Goal: Task Accomplishment & Management: Manage account settings

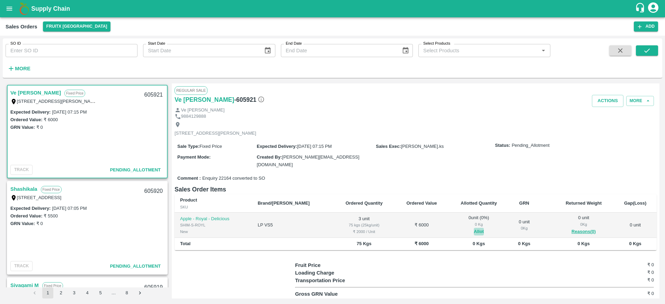
click at [474, 230] on button "Allot" at bounding box center [479, 232] width 10 height 8
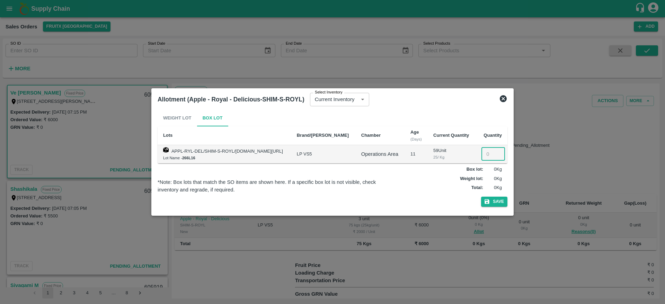
click at [488, 155] on input "number" at bounding box center [493, 154] width 24 height 13
type input "3"
click at [481, 197] on button "Save" at bounding box center [494, 202] width 26 height 10
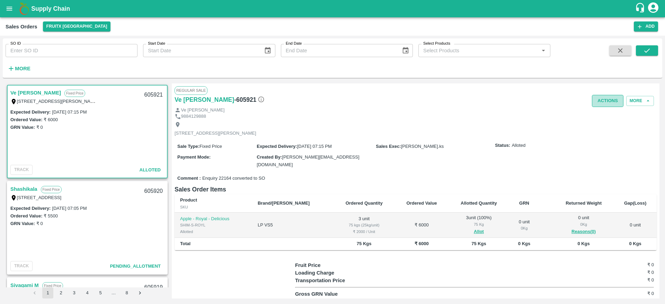
click at [609, 103] on button "Actions" at bounding box center [608, 101] width 32 height 12
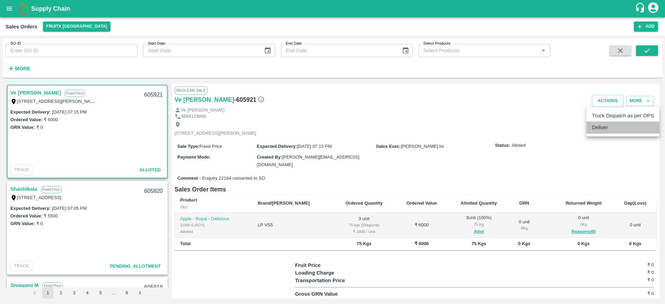
click at [613, 127] on li "Deliver" at bounding box center [622, 128] width 73 height 12
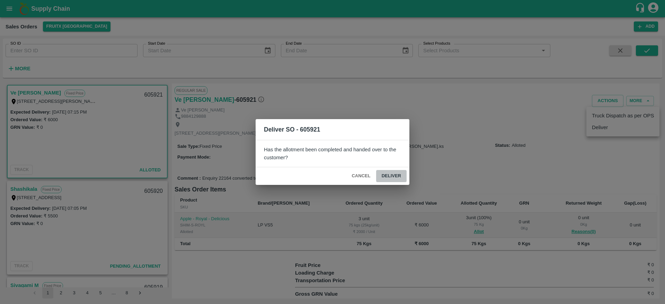
click at [395, 173] on button "Deliver" at bounding box center [391, 176] width 30 height 12
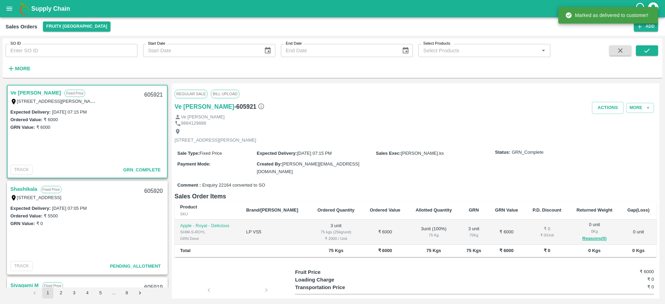
click at [151, 97] on div "605921" at bounding box center [153, 95] width 27 height 16
copy div "605921"
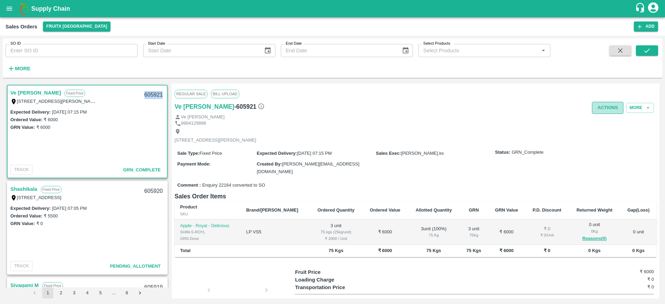
click at [598, 109] on button "Actions" at bounding box center [608, 108] width 32 height 12
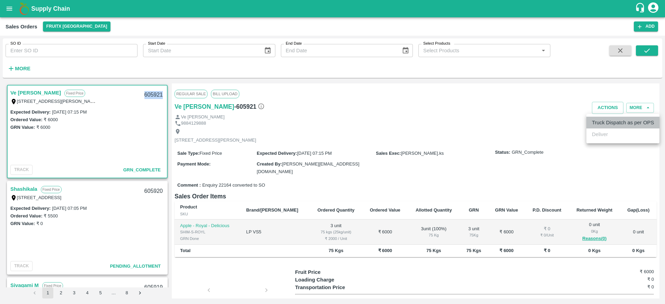
click at [607, 120] on li "Truck Dispatch as per OPS" at bounding box center [622, 123] width 73 height 12
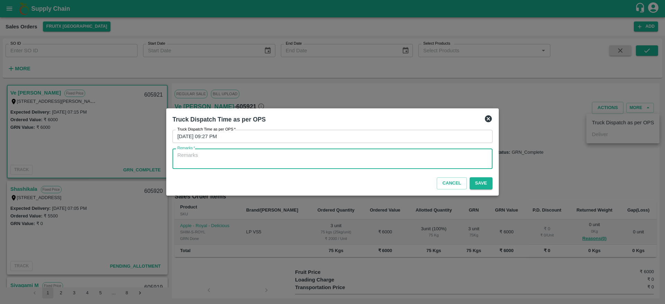
click at [414, 164] on textarea "Remarks   *" at bounding box center [332, 159] width 310 height 15
type textarea "OTD"
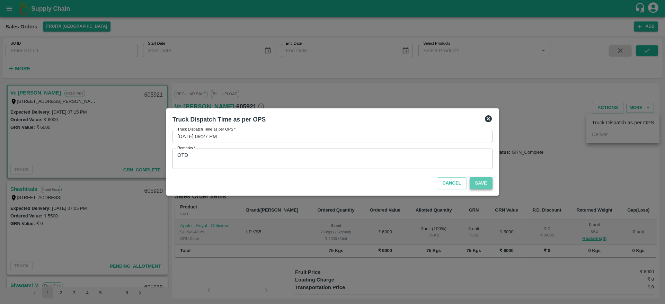
click at [487, 187] on button "Save" at bounding box center [481, 183] width 23 height 12
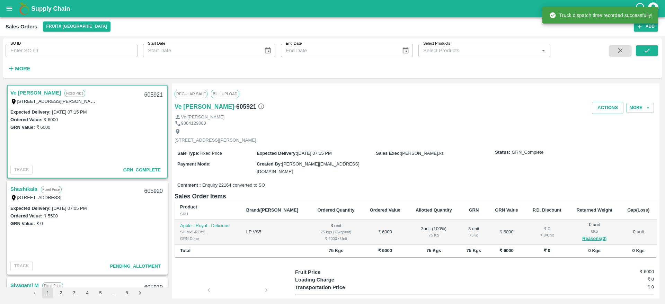
click at [28, 191] on link "Shashikala" at bounding box center [23, 189] width 27 height 9
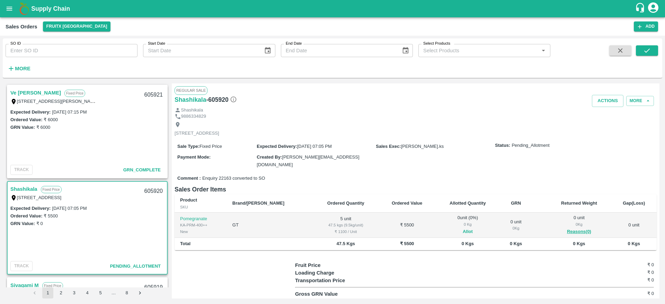
click at [463, 228] on button "Allot" at bounding box center [468, 232] width 10 height 8
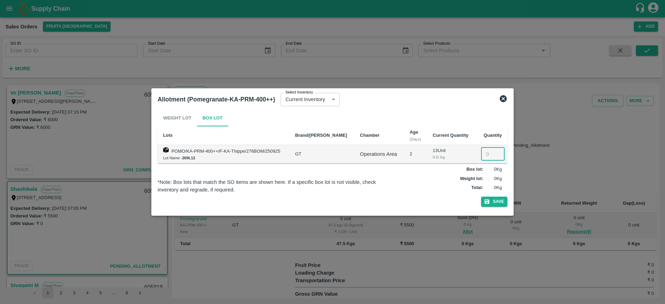
click at [485, 160] on input "number" at bounding box center [493, 154] width 24 height 13
type input "5"
click at [481, 197] on button "Save" at bounding box center [494, 202] width 26 height 10
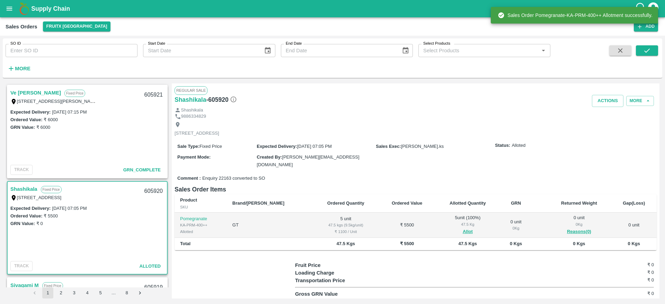
click at [145, 192] on div "605920" at bounding box center [153, 191] width 27 height 16
copy div "605920"
click at [603, 105] on button "Actions" at bounding box center [608, 101] width 32 height 12
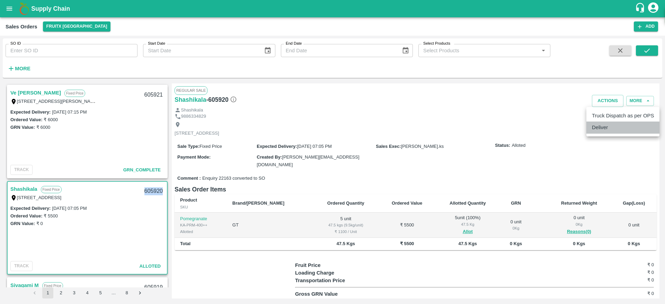
click at [607, 126] on li "Deliver" at bounding box center [622, 128] width 73 height 12
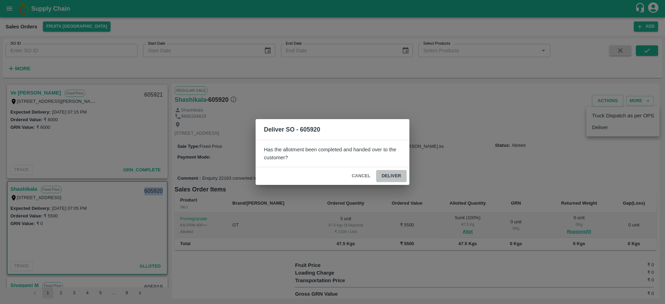
click at [386, 176] on button "Deliver" at bounding box center [391, 176] width 30 height 12
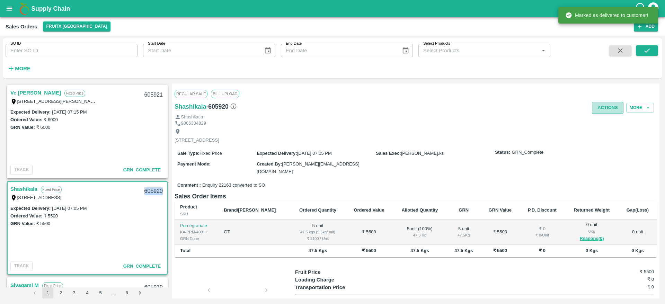
click at [609, 104] on button "Actions" at bounding box center [608, 108] width 32 height 12
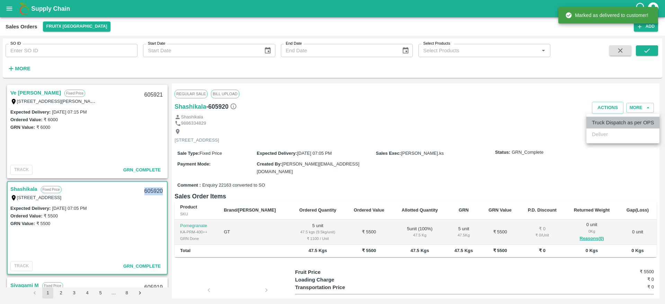
click at [617, 120] on li "Truck Dispatch as per OPS" at bounding box center [622, 123] width 73 height 12
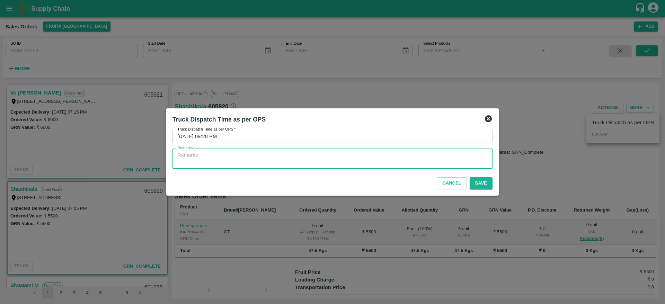
click at [455, 160] on textarea "Remarks   *" at bounding box center [332, 159] width 310 height 15
type textarea "OTD"
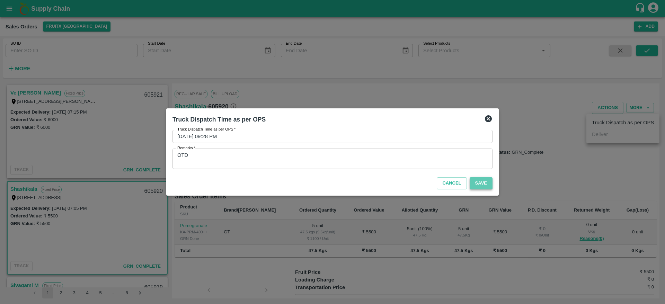
click at [482, 187] on button "Save" at bounding box center [481, 183] width 23 height 12
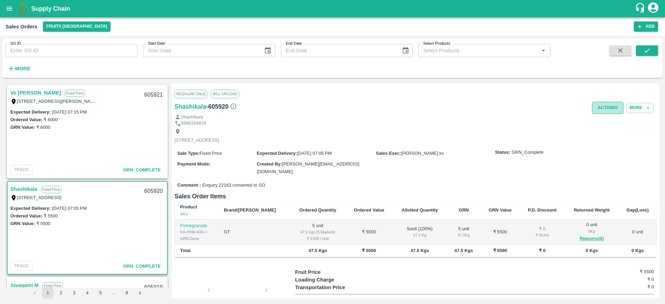
click at [599, 105] on button "Actions" at bounding box center [608, 108] width 32 height 12
click at [472, 146] on div at bounding box center [332, 152] width 665 height 304
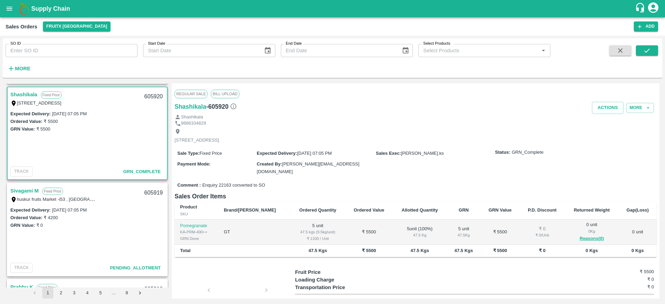
scroll to position [133, 0]
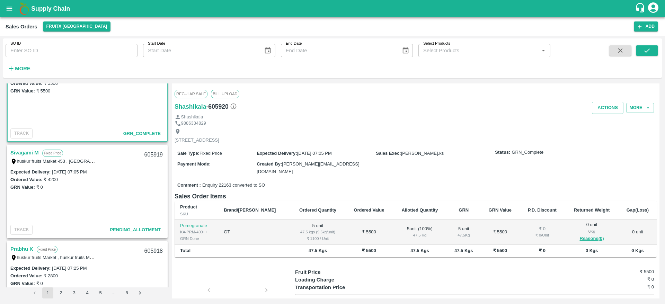
click at [32, 150] on link "Sivagami M" at bounding box center [24, 152] width 28 height 9
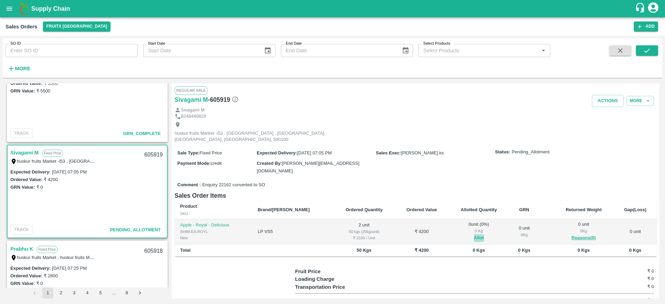
click at [474, 234] on button "Allot" at bounding box center [479, 238] width 10 height 8
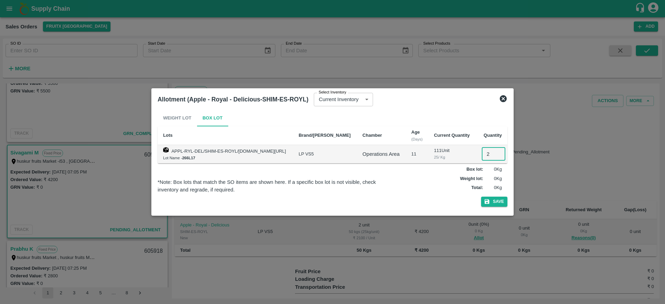
click at [487, 153] on input "2" at bounding box center [494, 154] width 24 height 13
type input "2"
click at [481, 197] on button "Save" at bounding box center [494, 202] width 26 height 10
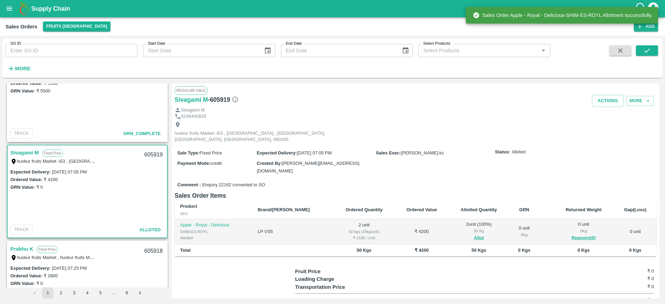
click at [148, 153] on div "605919" at bounding box center [153, 155] width 27 height 16
copy div "605919"
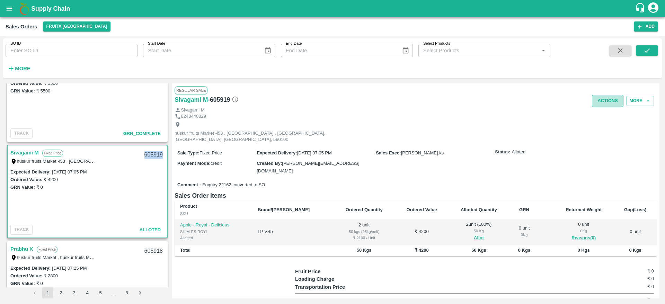
click at [598, 106] on button "Actions" at bounding box center [608, 101] width 32 height 12
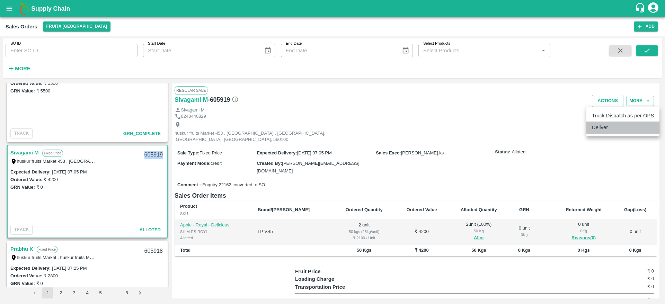
click at [611, 124] on li "Deliver" at bounding box center [622, 128] width 73 height 12
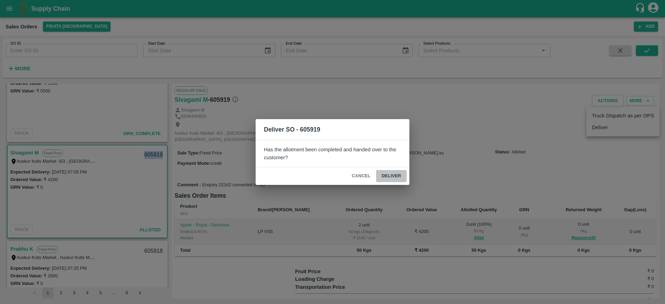
click at [392, 172] on button "Deliver" at bounding box center [391, 176] width 30 height 12
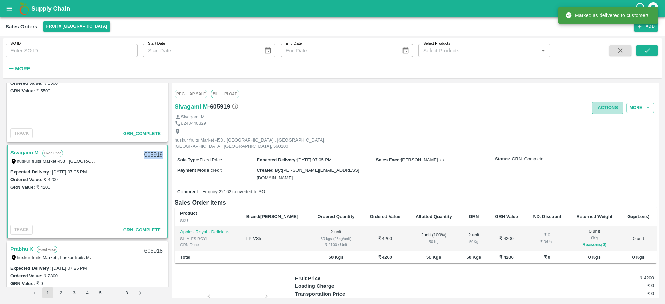
click at [608, 107] on button "Actions" at bounding box center [608, 108] width 32 height 12
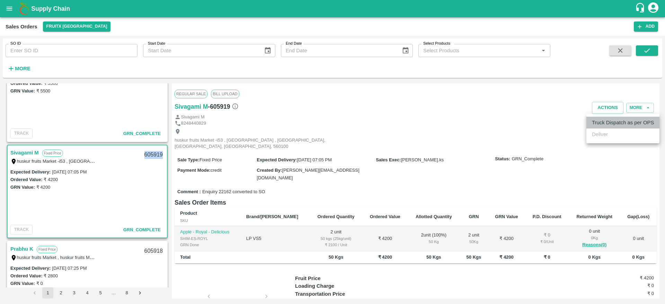
click at [607, 118] on li "Truck Dispatch as per OPS" at bounding box center [622, 123] width 73 height 12
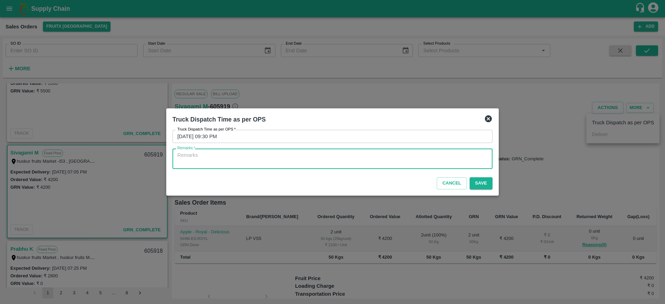
click at [429, 154] on textarea "Remarks   *" at bounding box center [332, 159] width 310 height 15
type textarea "OTD"
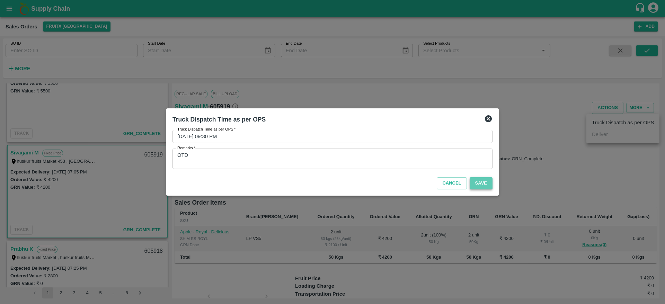
click at [475, 185] on button "Save" at bounding box center [481, 183] width 23 height 12
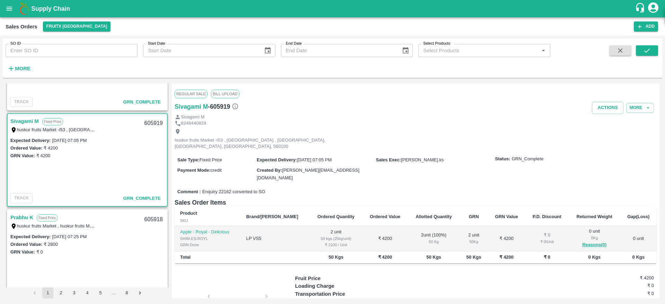
scroll to position [190, 0]
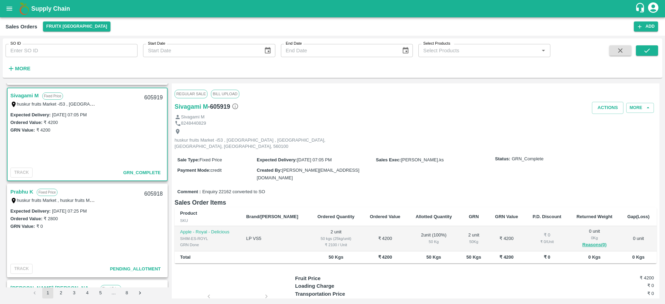
click at [29, 193] on link "Prabhu K" at bounding box center [21, 191] width 23 height 9
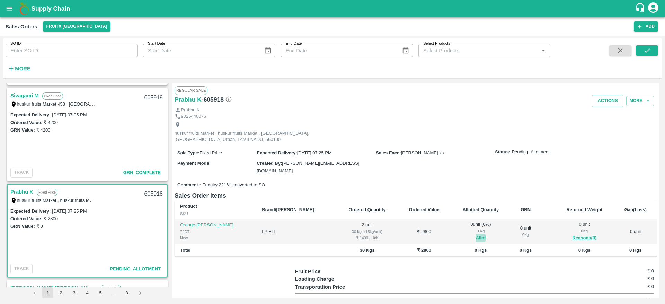
click at [476, 234] on button "Allot" at bounding box center [481, 238] width 10 height 8
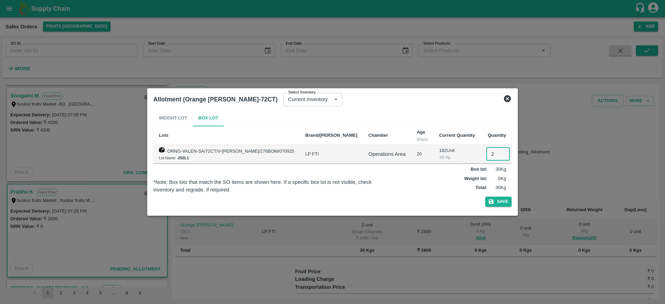
click at [486, 155] on input "2" at bounding box center [498, 154] width 24 height 13
type input "2"
click at [485, 197] on button "Save" at bounding box center [498, 202] width 26 height 10
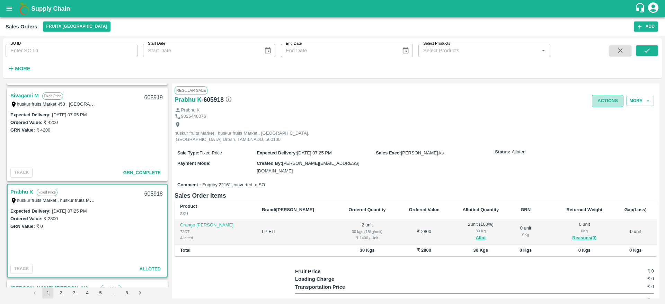
click at [604, 96] on button "Actions" at bounding box center [608, 101] width 32 height 12
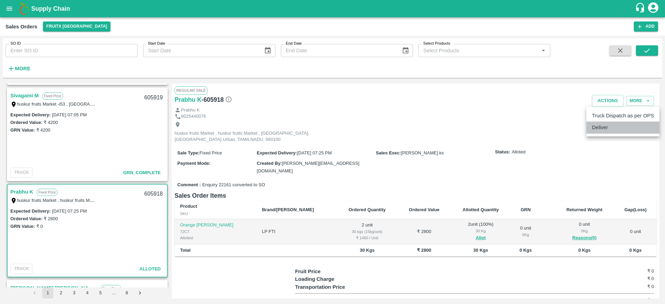
click at [611, 129] on li "Deliver" at bounding box center [622, 128] width 73 height 12
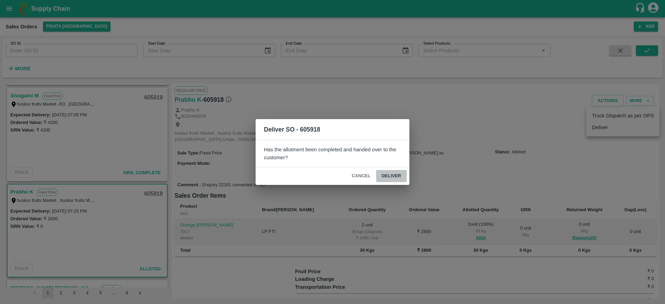
click at [393, 171] on button "Deliver" at bounding box center [391, 176] width 30 height 12
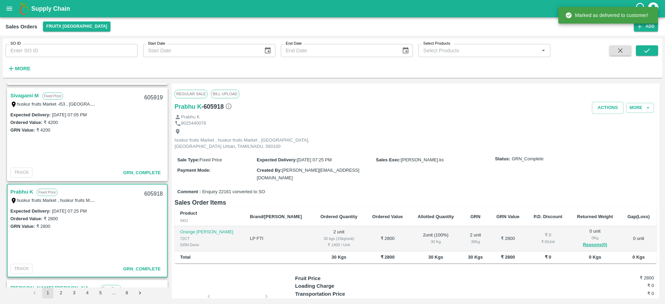
click at [151, 189] on div "605918" at bounding box center [153, 194] width 27 height 16
copy div "605918"
click at [611, 109] on button "Actions" at bounding box center [608, 108] width 32 height 12
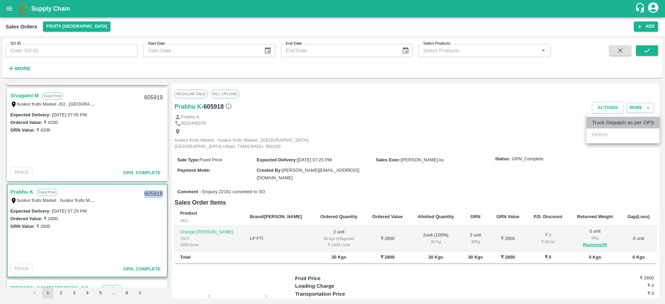
click at [611, 118] on li "Truck Dispatch as per OPS" at bounding box center [622, 123] width 73 height 12
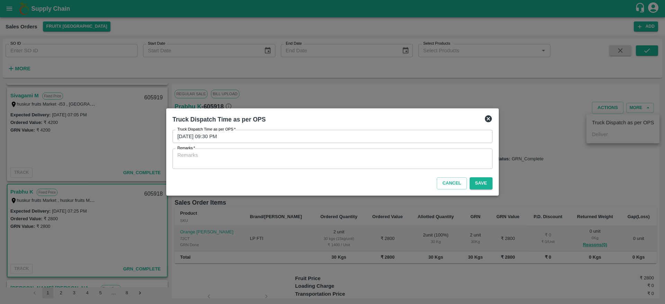
click at [425, 166] on div "x Remarks" at bounding box center [332, 159] width 320 height 20
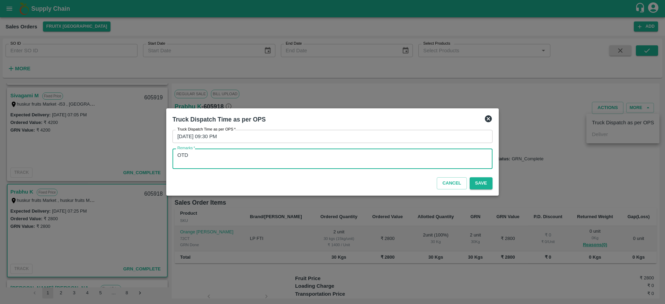
type textarea "OTD"
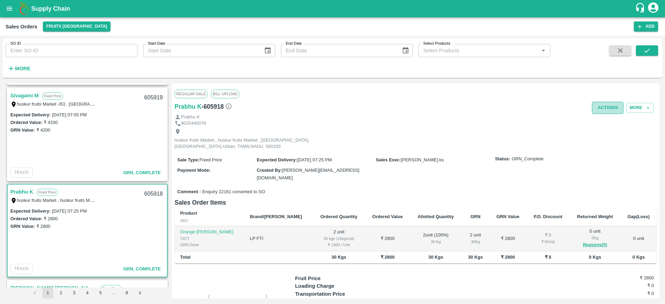
click at [604, 106] on button "Actions" at bounding box center [608, 108] width 32 height 12
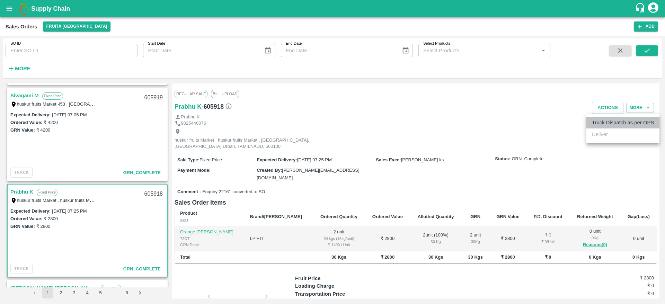
click at [597, 123] on li "Truck Dispatch as per OPS" at bounding box center [622, 123] width 73 height 12
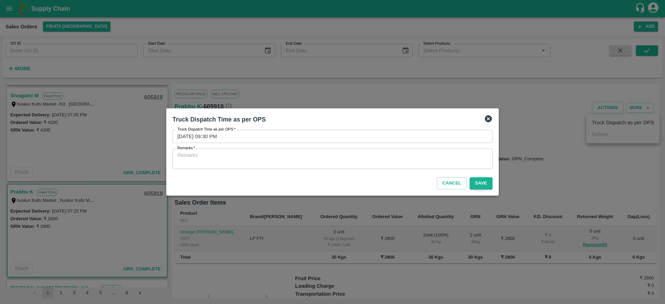
click at [322, 149] on div "x Remarks" at bounding box center [332, 159] width 320 height 20
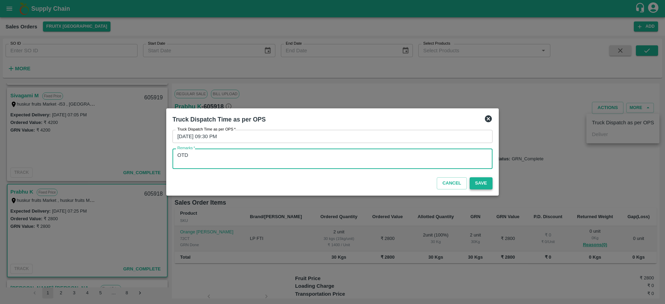
type textarea "OTD"
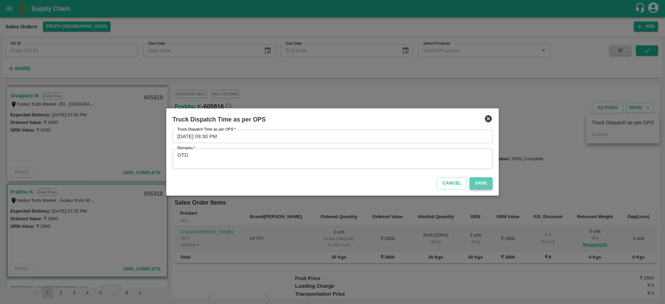
click at [476, 182] on button "Save" at bounding box center [481, 183] width 23 height 12
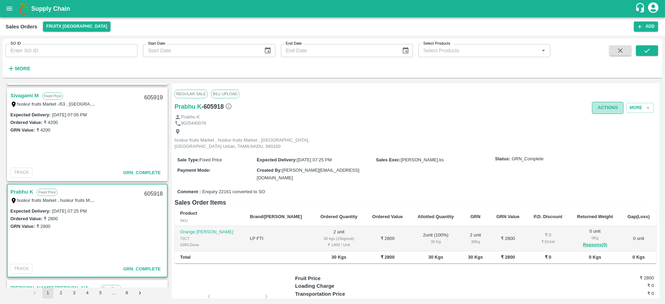
click at [608, 105] on button "Actions" at bounding box center [608, 108] width 32 height 12
click at [275, 146] on div at bounding box center [332, 152] width 665 height 304
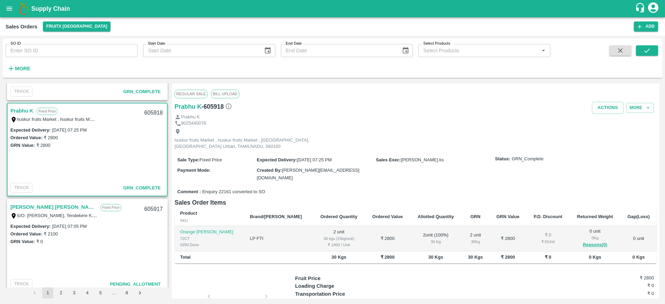
scroll to position [315, 0]
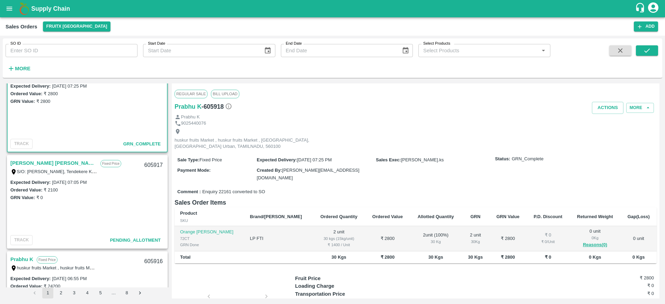
click at [52, 166] on link "[PERSON_NAME] [PERSON_NAME]" at bounding box center [53, 163] width 87 height 9
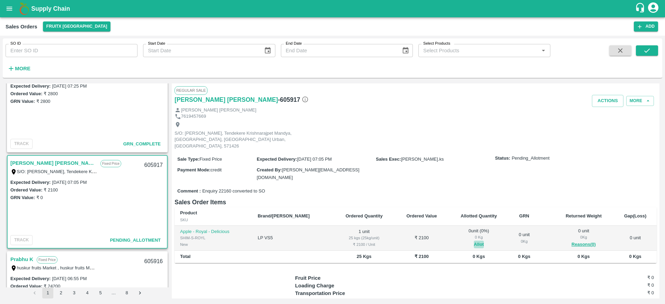
click at [474, 241] on button "Allot" at bounding box center [479, 245] width 10 height 8
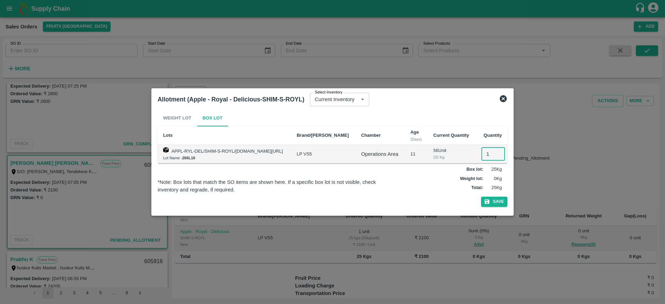
click at [486, 155] on input "1" at bounding box center [493, 154] width 24 height 13
type input "1"
click at [481, 197] on button "Save" at bounding box center [494, 202] width 26 height 10
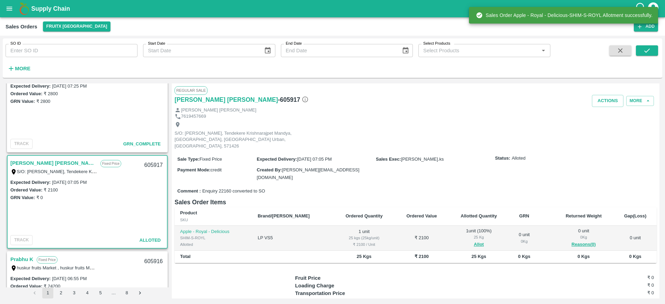
click at [150, 161] on div "605917" at bounding box center [153, 165] width 27 height 16
copy div "605917"
click at [615, 98] on button "Actions" at bounding box center [608, 101] width 32 height 12
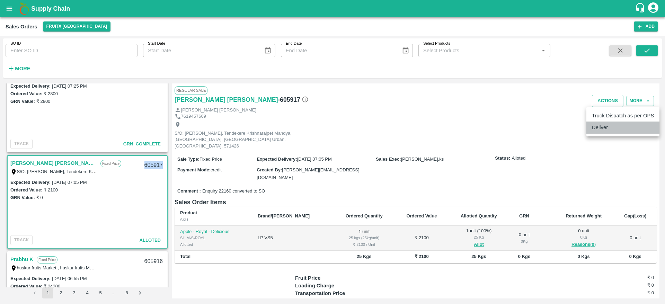
click at [611, 125] on li "Deliver" at bounding box center [622, 128] width 73 height 12
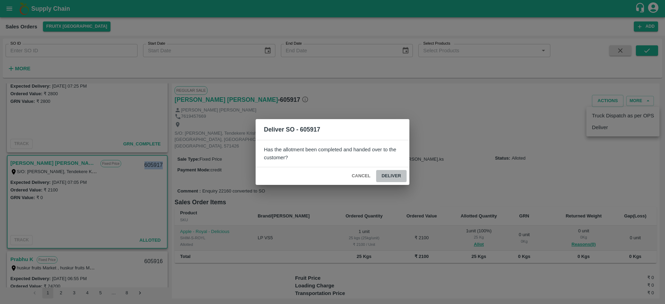
click at [391, 175] on button "Deliver" at bounding box center [391, 176] width 30 height 12
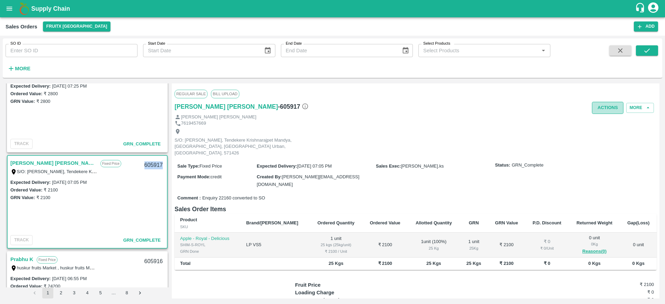
click at [595, 109] on button "Actions" at bounding box center [608, 108] width 32 height 12
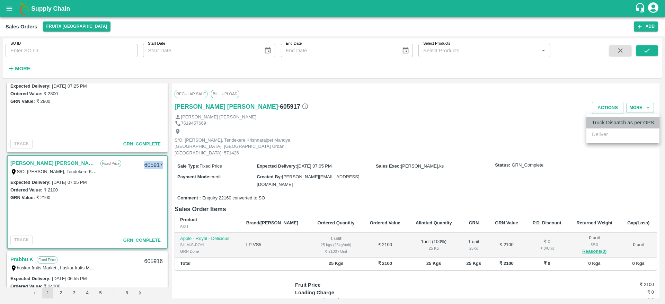
click at [601, 122] on li "Truck Dispatch as per OPS" at bounding box center [622, 123] width 73 height 12
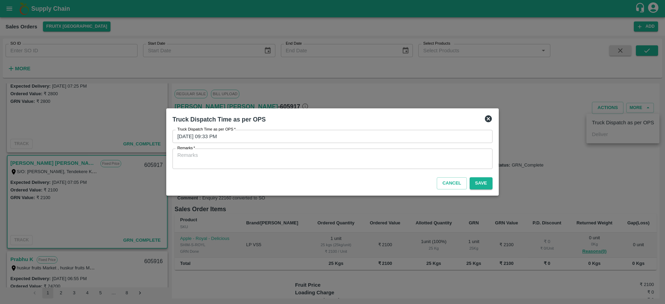
click at [422, 167] on div "x Remarks" at bounding box center [332, 159] width 320 height 20
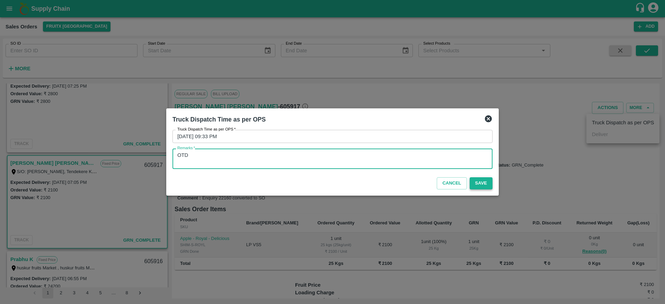
type textarea "OTD"
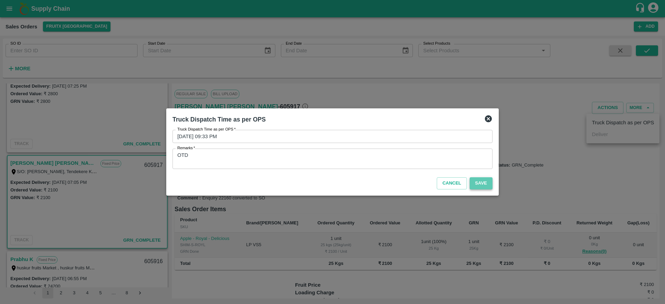
click at [476, 183] on button "Save" at bounding box center [481, 183] width 23 height 12
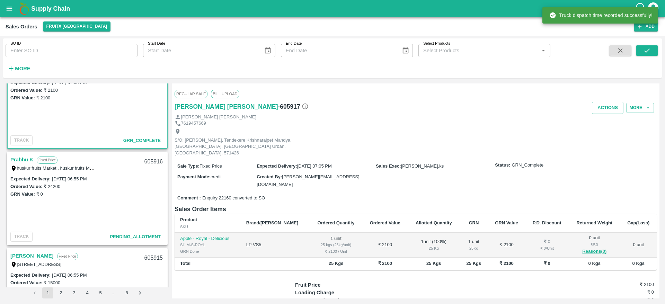
scroll to position [418, 0]
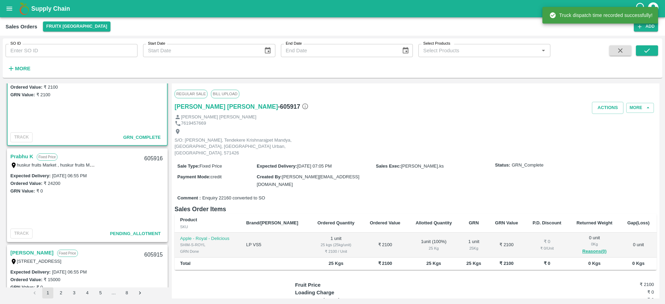
click at [25, 153] on link "Prabhu K" at bounding box center [21, 156] width 23 height 9
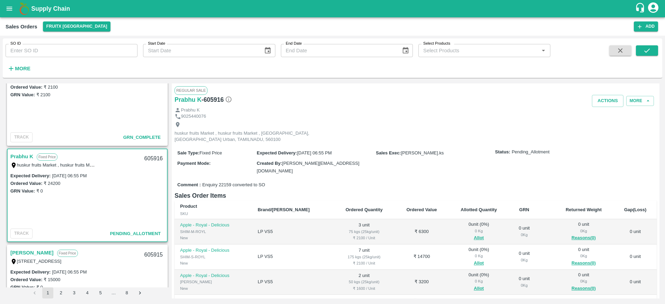
scroll to position [51, 0]
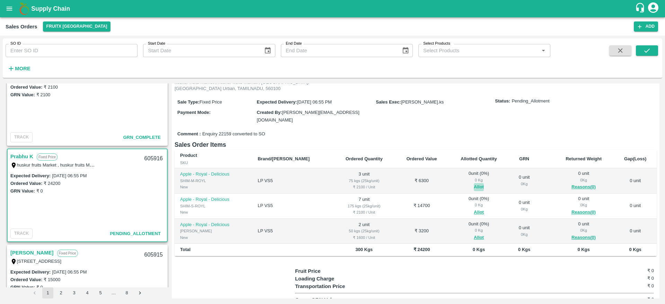
click at [474, 183] on button "Allot" at bounding box center [479, 187] width 10 height 8
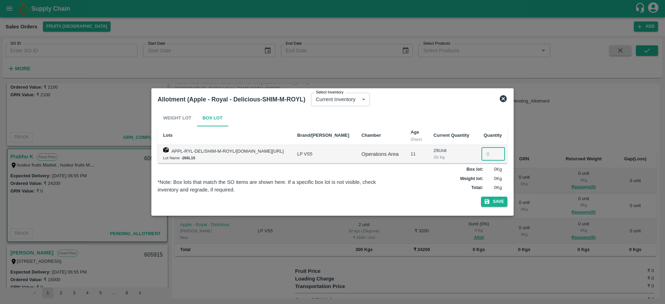
click at [489, 157] on input "number" at bounding box center [493, 154] width 24 height 13
type input "3"
click at [481, 197] on button "Save" at bounding box center [494, 202] width 26 height 10
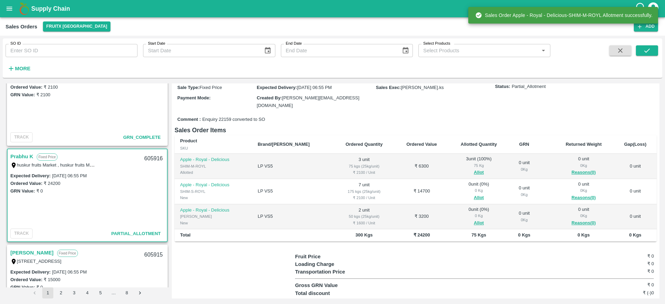
scroll to position [66, 0]
click at [474, 193] on button "Allot" at bounding box center [479, 197] width 10 height 8
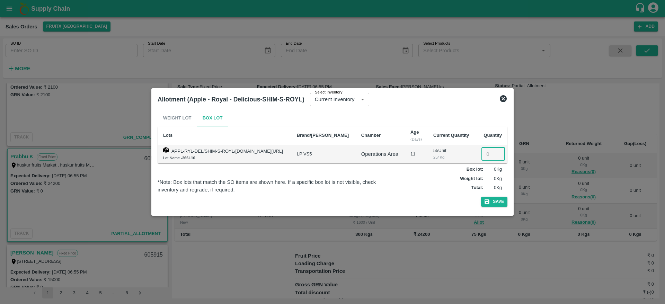
click at [490, 155] on input "number" at bounding box center [493, 154] width 24 height 13
type input "7"
click at [481, 197] on button "Save" at bounding box center [494, 202] width 26 height 10
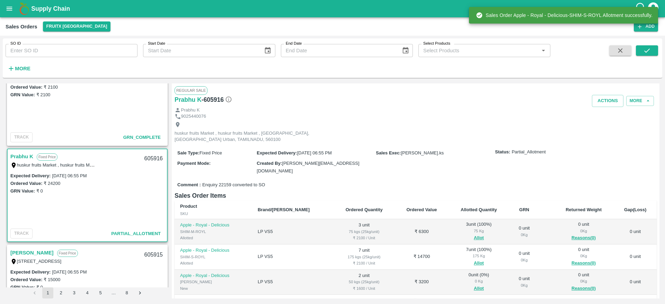
click at [147, 159] on div "605916" at bounding box center [153, 159] width 27 height 16
copy div "605916"
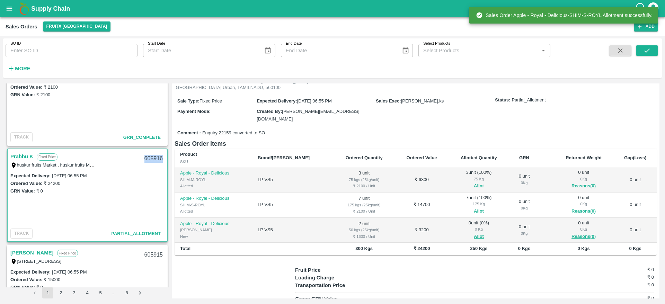
scroll to position [53, 0]
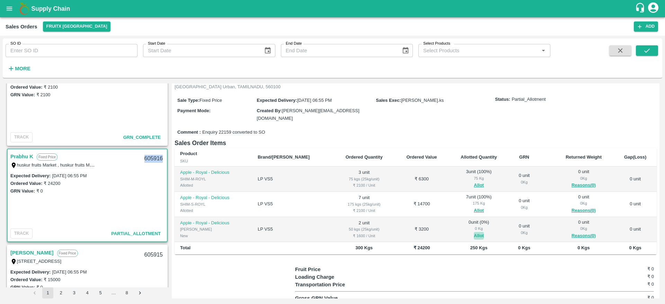
click at [474, 232] on button "Allot" at bounding box center [479, 236] width 10 height 8
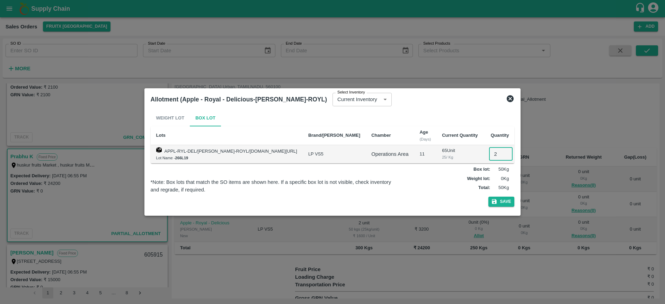
click at [489, 153] on input "2" at bounding box center [501, 154] width 24 height 13
type input "2"
click at [488, 197] on button "Save" at bounding box center [501, 202] width 26 height 10
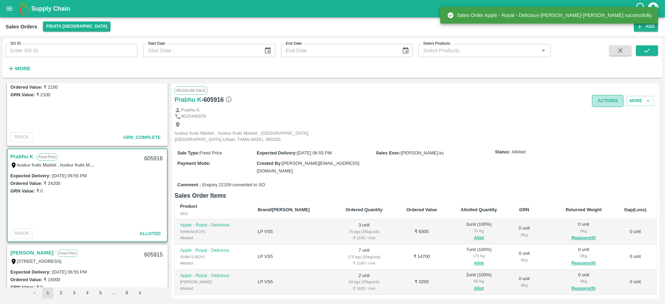
click at [601, 105] on button "Actions" at bounding box center [608, 101] width 32 height 12
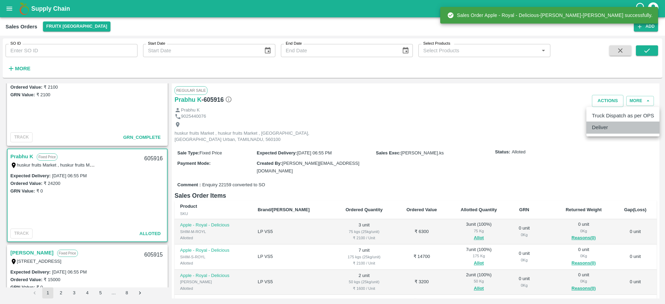
click at [609, 128] on li "Deliver" at bounding box center [622, 128] width 73 height 12
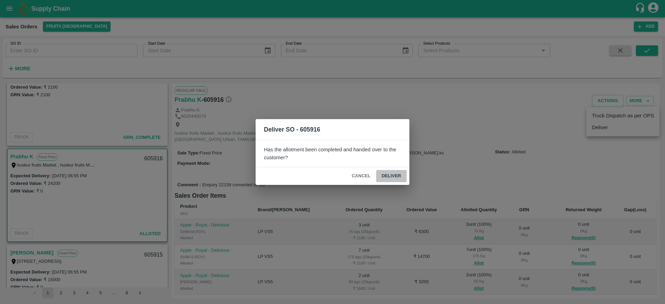
click at [393, 175] on button "Deliver" at bounding box center [391, 176] width 30 height 12
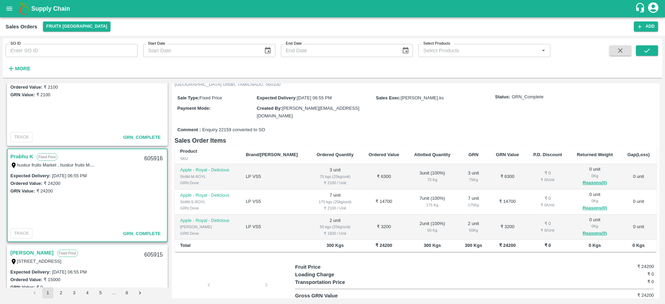
scroll to position [0, 0]
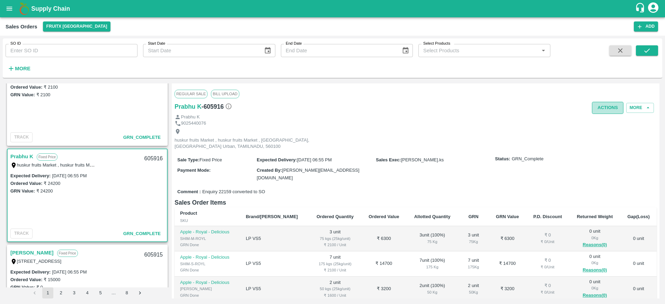
click at [614, 113] on button "Actions" at bounding box center [608, 108] width 32 height 12
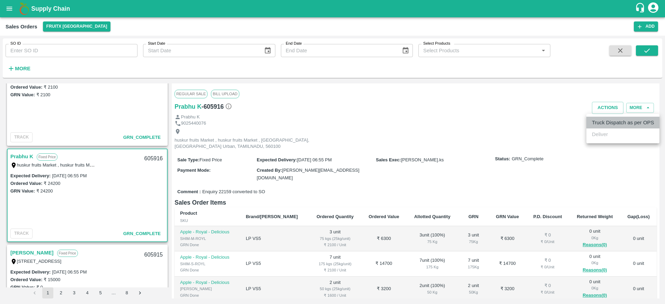
click at [615, 122] on li "Truck Dispatch as per OPS" at bounding box center [622, 123] width 73 height 12
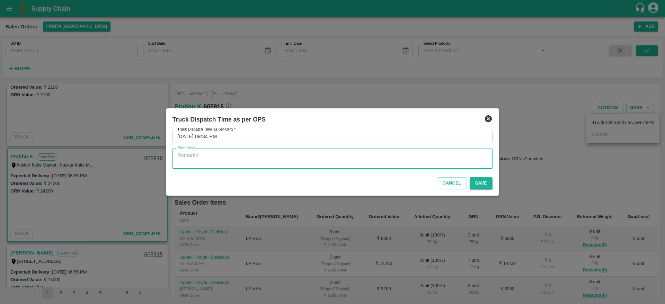
click at [449, 161] on textarea "Remarks   *" at bounding box center [332, 159] width 310 height 15
type textarea "OTD"
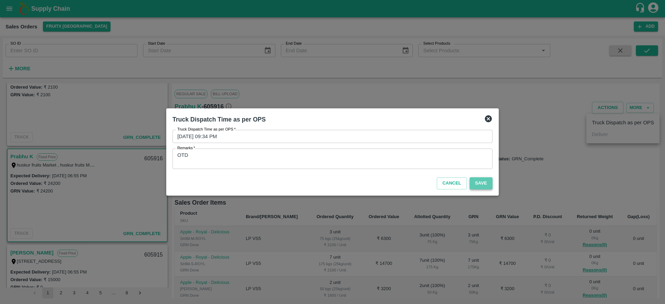
click at [487, 185] on button "Save" at bounding box center [481, 183] width 23 height 12
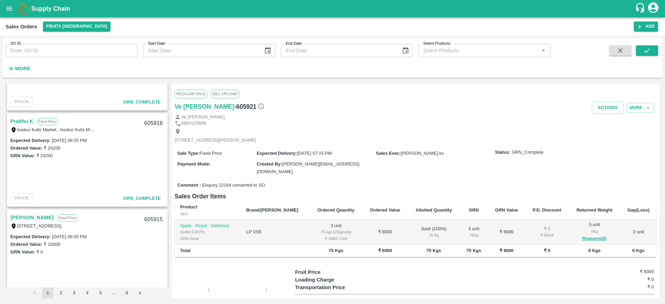
scroll to position [446, 0]
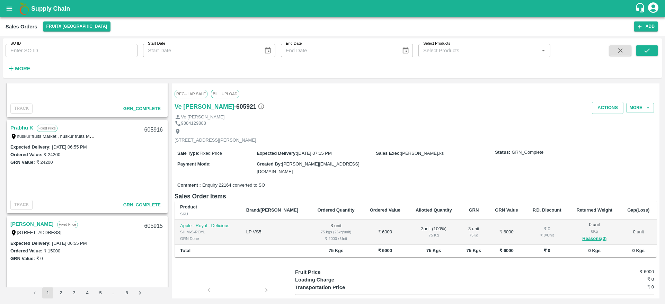
click at [25, 129] on link "Prabhu K" at bounding box center [21, 127] width 23 height 9
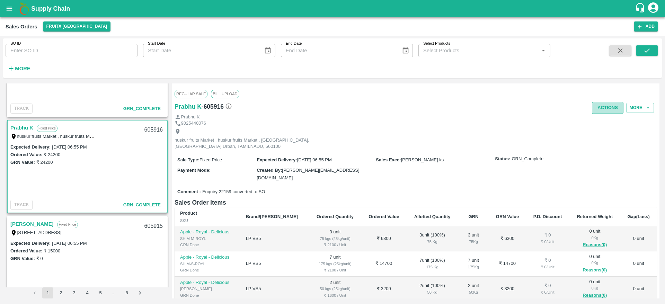
click at [599, 110] on button "Actions" at bounding box center [608, 108] width 32 height 12
click at [422, 173] on div at bounding box center [332, 152] width 665 height 304
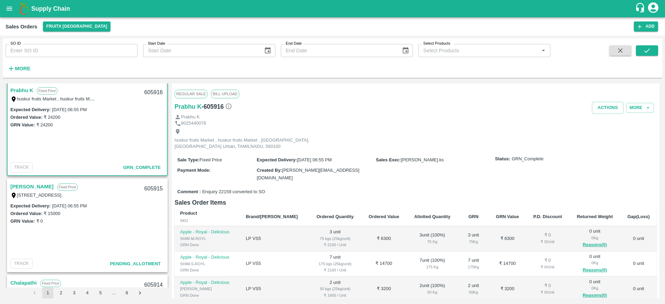
scroll to position [484, 0]
click at [24, 182] on link "[PERSON_NAME]" at bounding box center [31, 186] width 43 height 9
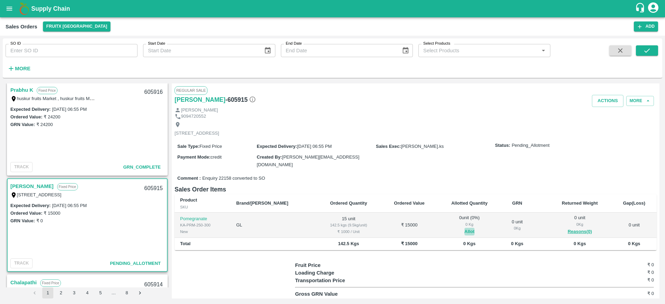
click at [464, 232] on button "Allot" at bounding box center [469, 232] width 10 height 8
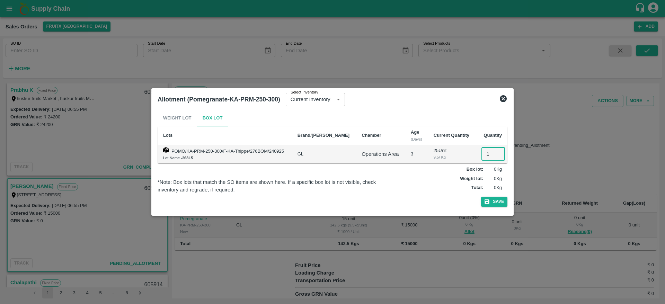
click at [488, 153] on input "1" at bounding box center [493, 154] width 24 height 13
type input "15"
click at [481, 197] on button "Save" at bounding box center [494, 202] width 26 height 10
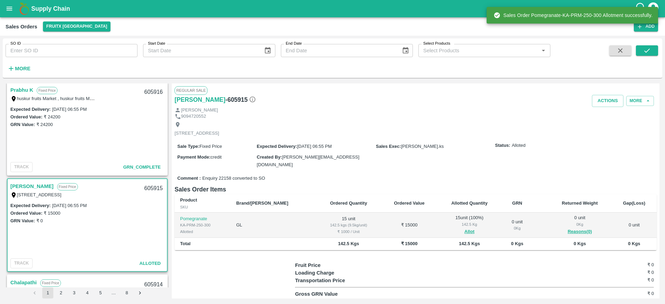
click at [150, 187] on div "605915" at bounding box center [153, 188] width 27 height 16
copy div "605915"
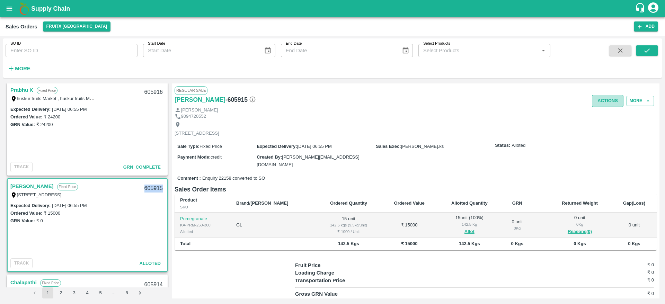
click at [603, 104] on button "Actions" at bounding box center [608, 101] width 32 height 12
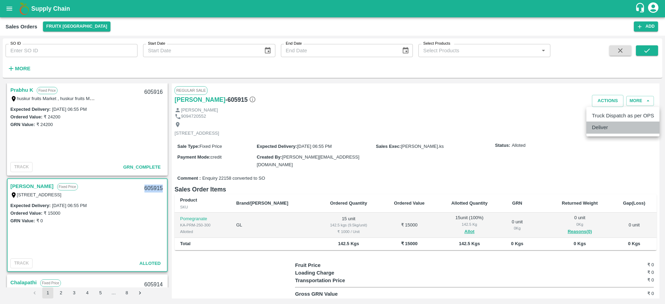
click at [601, 130] on li "Deliver" at bounding box center [622, 128] width 73 height 12
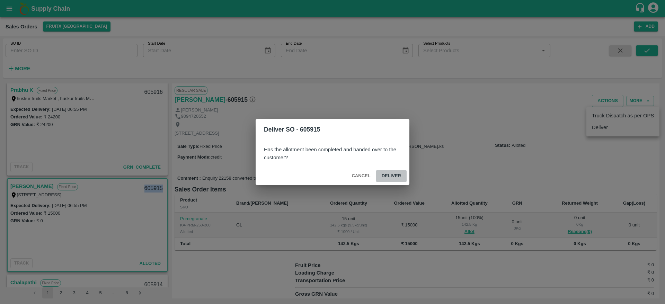
click at [391, 171] on button "Deliver" at bounding box center [391, 176] width 30 height 12
click at [394, 174] on icon at bounding box center [391, 176] width 8 height 8
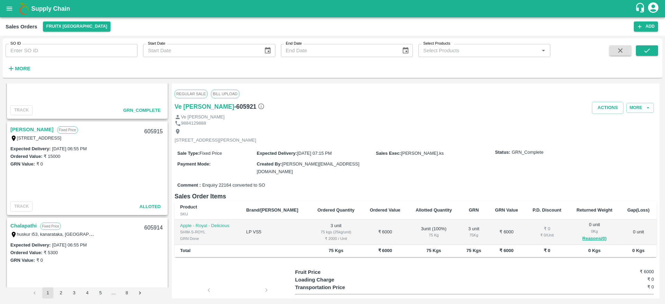
scroll to position [540, 0]
click at [21, 133] on link "[PERSON_NAME]" at bounding box center [31, 130] width 43 height 9
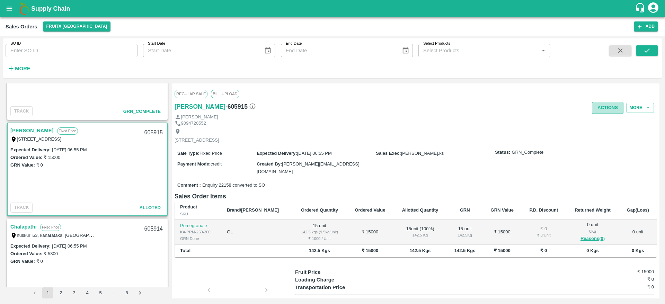
click at [600, 102] on button "Actions" at bounding box center [608, 108] width 32 height 12
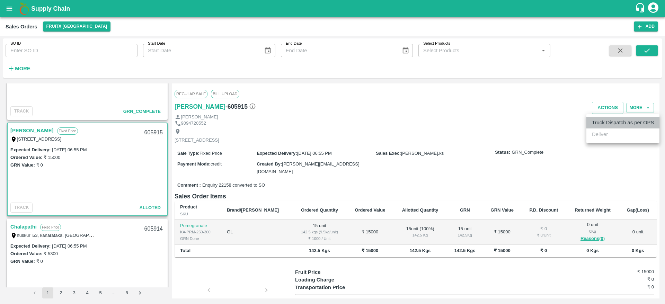
click at [604, 121] on li "Truck Dispatch as per OPS" at bounding box center [622, 123] width 73 height 12
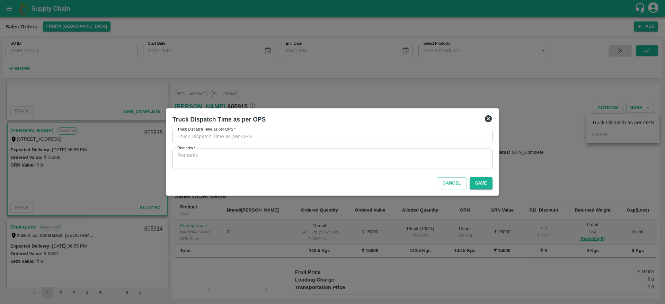
type input "27/09/2025 09:35 PM"
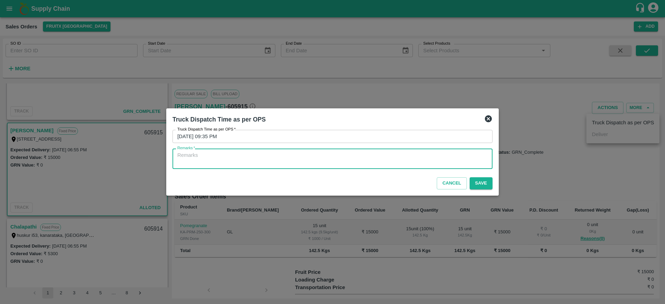
click at [421, 159] on textarea "Remarks   *" at bounding box center [332, 159] width 310 height 15
type textarea "OTD"
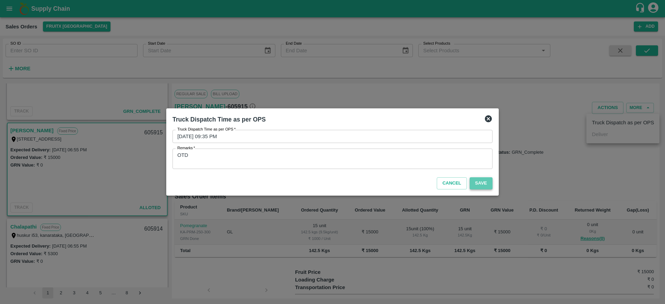
click at [487, 184] on button "Save" at bounding box center [481, 183] width 23 height 12
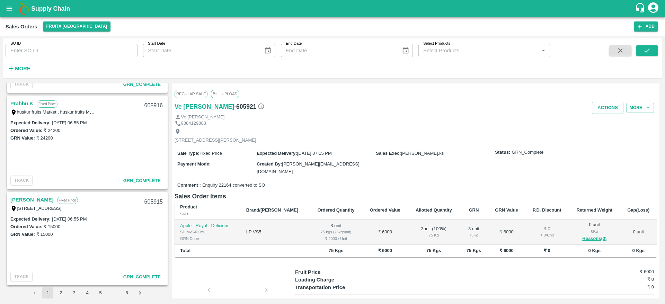
scroll to position [481, 0]
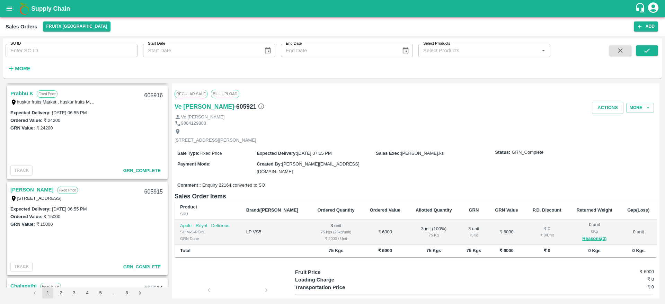
click at [19, 188] on link "[PERSON_NAME]" at bounding box center [31, 189] width 43 height 9
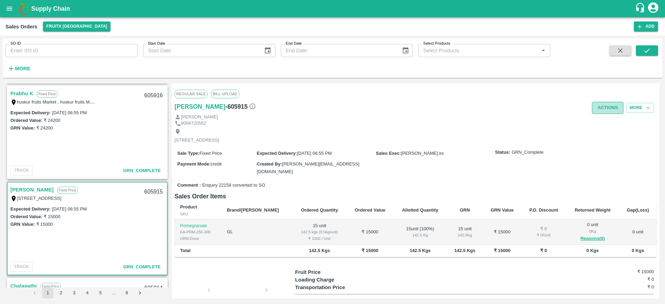
click at [605, 107] on button "Actions" at bounding box center [608, 108] width 32 height 12
click at [408, 145] on div at bounding box center [332, 152] width 665 height 304
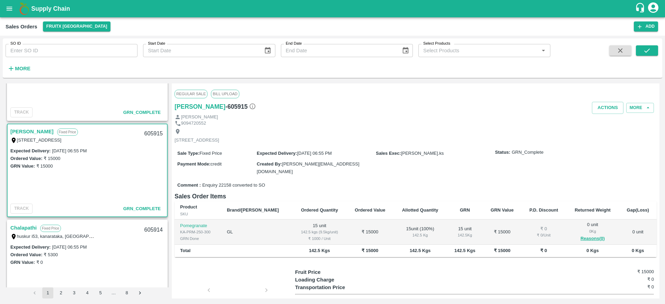
scroll to position [599, 0]
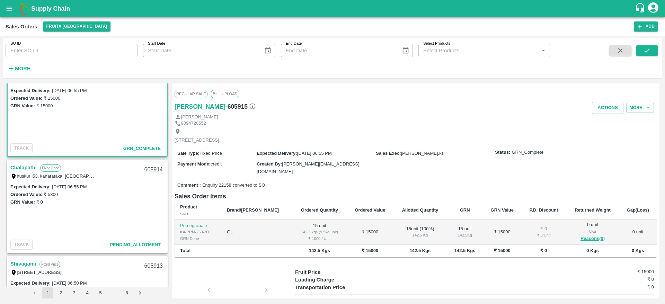
click at [27, 170] on link "Chalapathi" at bounding box center [23, 167] width 26 height 9
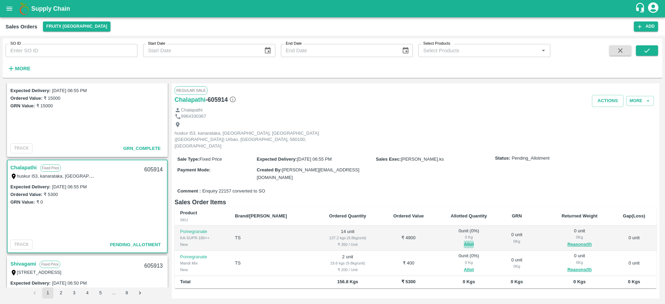
click at [464, 241] on button "Allot" at bounding box center [469, 245] width 10 height 8
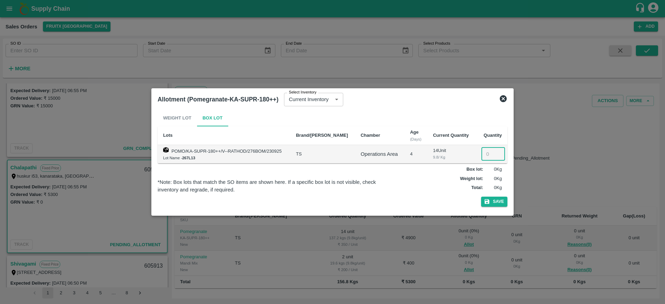
click at [491, 159] on input "number" at bounding box center [493, 154] width 24 height 13
type input "14"
click at [481, 197] on button "Save" at bounding box center [494, 202] width 26 height 10
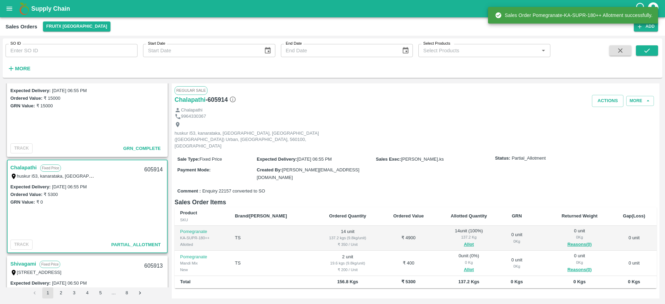
click at [150, 170] on div "605914" at bounding box center [153, 170] width 27 height 16
copy div "605914"
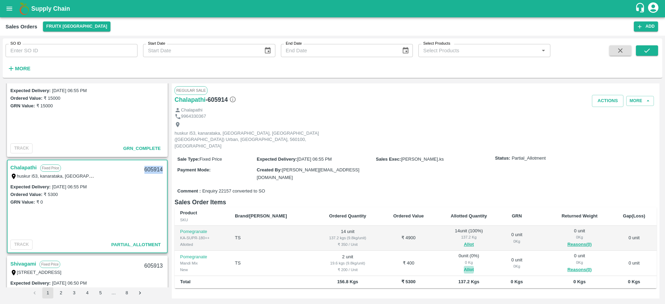
click at [464, 266] on button "Allot" at bounding box center [469, 270] width 10 height 8
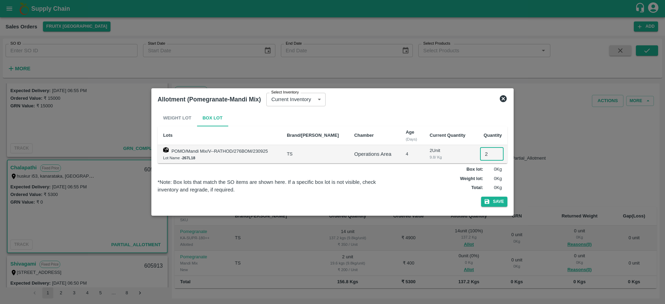
click at [483, 149] on input "2" at bounding box center [492, 154] width 24 height 13
type input "2"
click at [481, 197] on button "Save" at bounding box center [494, 202] width 26 height 10
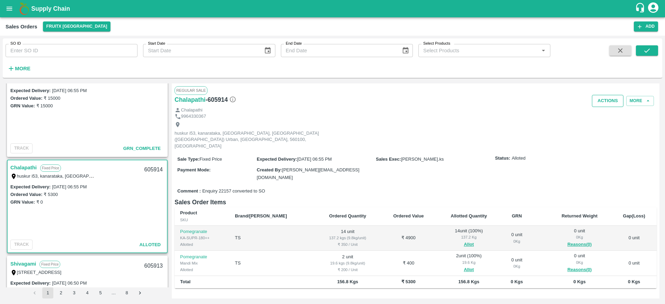
click at [614, 97] on button "Actions" at bounding box center [608, 101] width 32 height 12
click at [601, 126] on li "Deliver" at bounding box center [622, 128] width 73 height 12
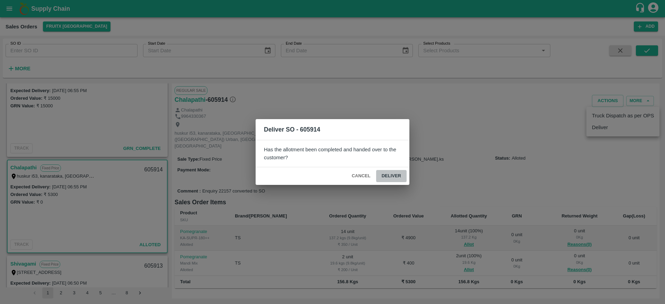
click at [395, 175] on button "Deliver" at bounding box center [391, 176] width 30 height 12
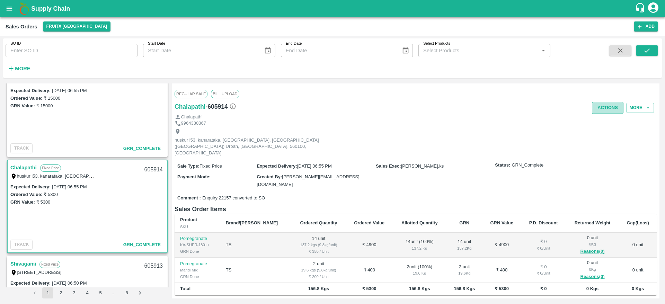
click at [600, 103] on button "Actions" at bounding box center [608, 108] width 32 height 12
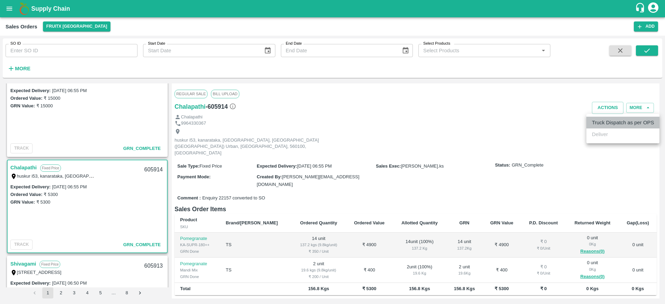
click at [603, 119] on li "Truck Dispatch as per OPS" at bounding box center [622, 123] width 73 height 12
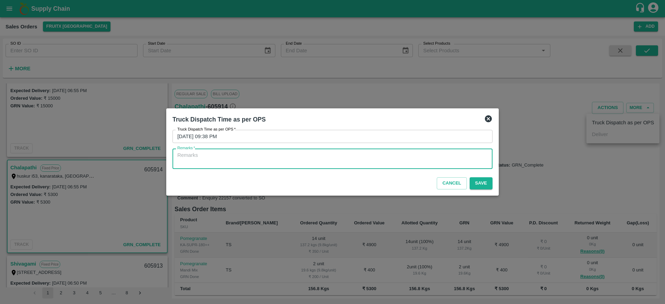
click at [428, 155] on textarea "Remarks   *" at bounding box center [332, 159] width 310 height 15
type textarea "OTD"
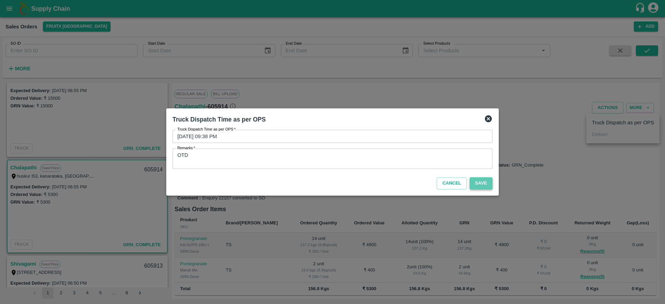
click at [482, 188] on button "Save" at bounding box center [481, 183] width 23 height 12
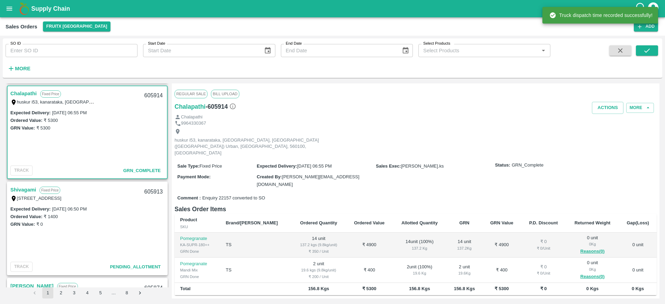
scroll to position [674, 0]
click at [22, 189] on link "Shivagami" at bounding box center [23, 189] width 26 height 9
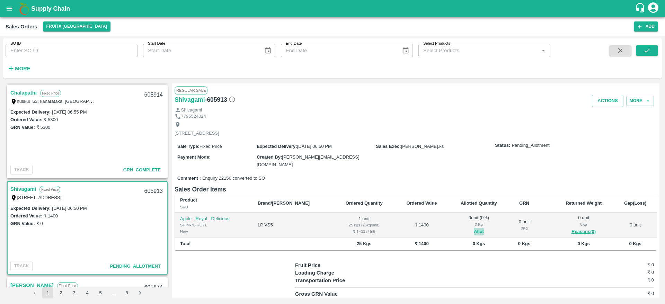
click at [474, 230] on button "Allot" at bounding box center [479, 232] width 10 height 8
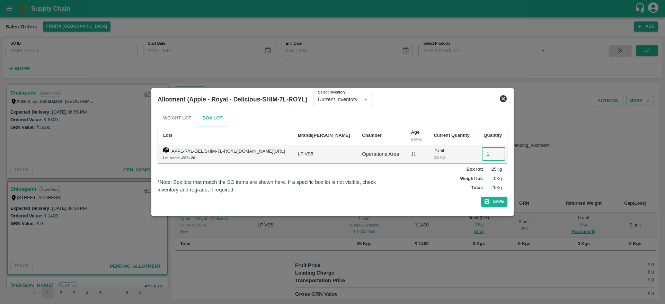
click at [488, 154] on input "1" at bounding box center [494, 154] width 24 height 13
type input "1"
click at [481, 197] on button "Save" at bounding box center [494, 202] width 26 height 10
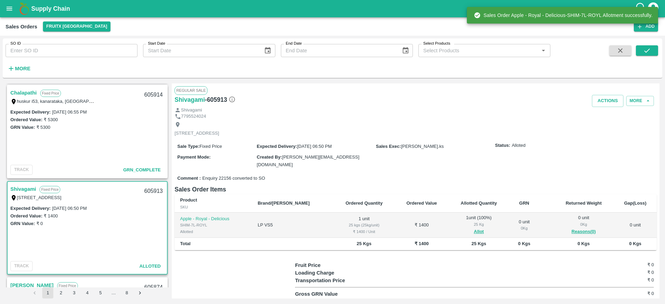
click at [154, 194] on div "605913" at bounding box center [153, 191] width 27 height 16
copy div "605913"
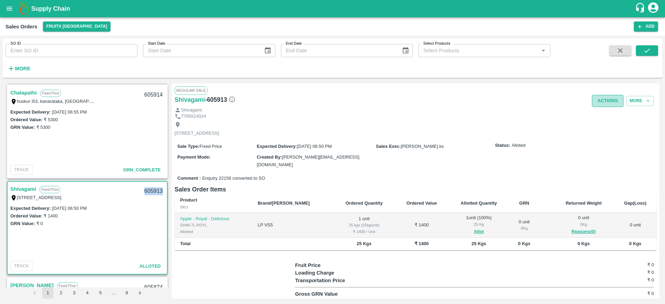
click at [605, 99] on button "Actions" at bounding box center [608, 101] width 32 height 12
click at [600, 127] on li "Deliver" at bounding box center [622, 128] width 73 height 12
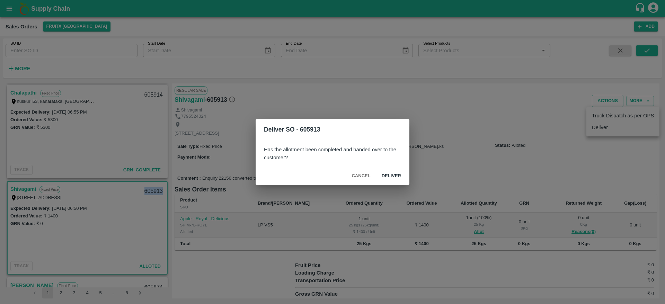
click at [399, 170] on button "Deliver" at bounding box center [391, 176] width 30 height 12
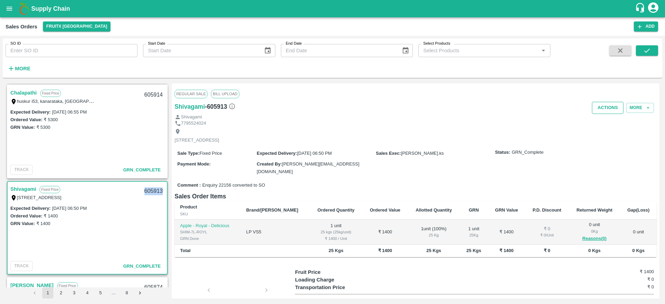
click at [613, 106] on button "Actions" at bounding box center [608, 108] width 32 height 12
click at [601, 121] on li "Truck Dispatch as per OPS" at bounding box center [622, 123] width 73 height 12
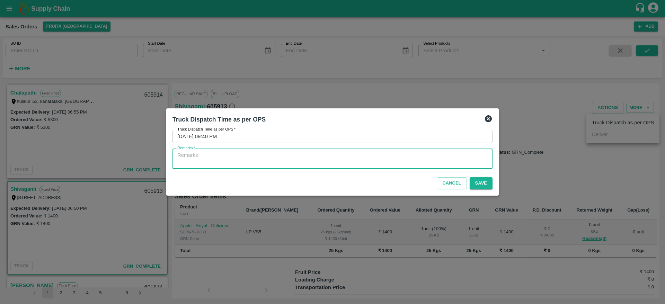
click at [417, 160] on textarea "Remarks   *" at bounding box center [332, 159] width 310 height 15
type textarea "OTD"
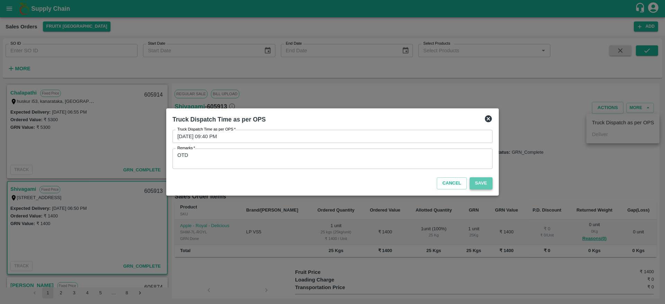
click at [481, 181] on button "Save" at bounding box center [481, 183] width 23 height 12
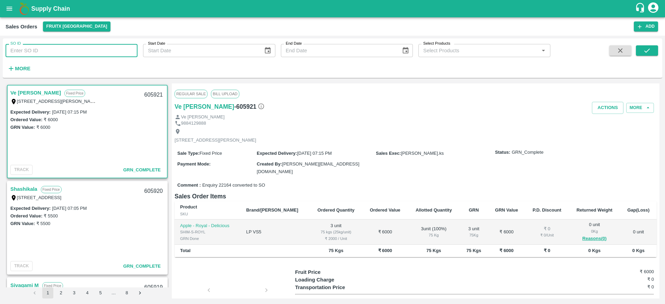
click at [92, 50] on input "SO ID" at bounding box center [72, 50] width 132 height 13
paste input "605532"
type input "605532"
click at [649, 47] on icon "submit" at bounding box center [647, 51] width 8 height 8
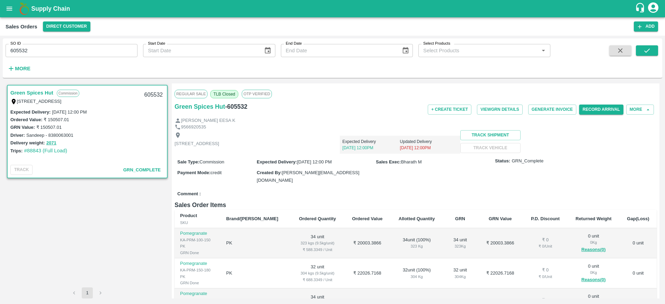
click at [101, 50] on input "605532" at bounding box center [72, 50] width 132 height 13
paste input "text"
click at [642, 52] on button "submit" at bounding box center [647, 50] width 22 height 10
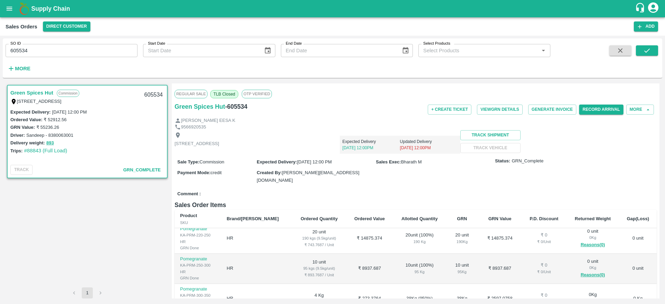
scroll to position [133, 0]
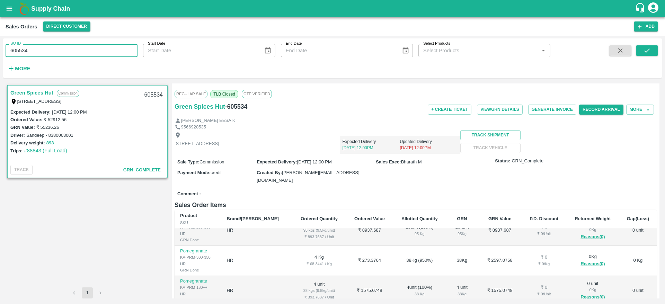
click at [92, 51] on input "605534" at bounding box center [72, 50] width 132 height 13
paste input "text"
type input "605533"
click at [653, 51] on button "submit" at bounding box center [647, 50] width 22 height 10
